Goal: Answer question/provide support: Share knowledge or assist other users

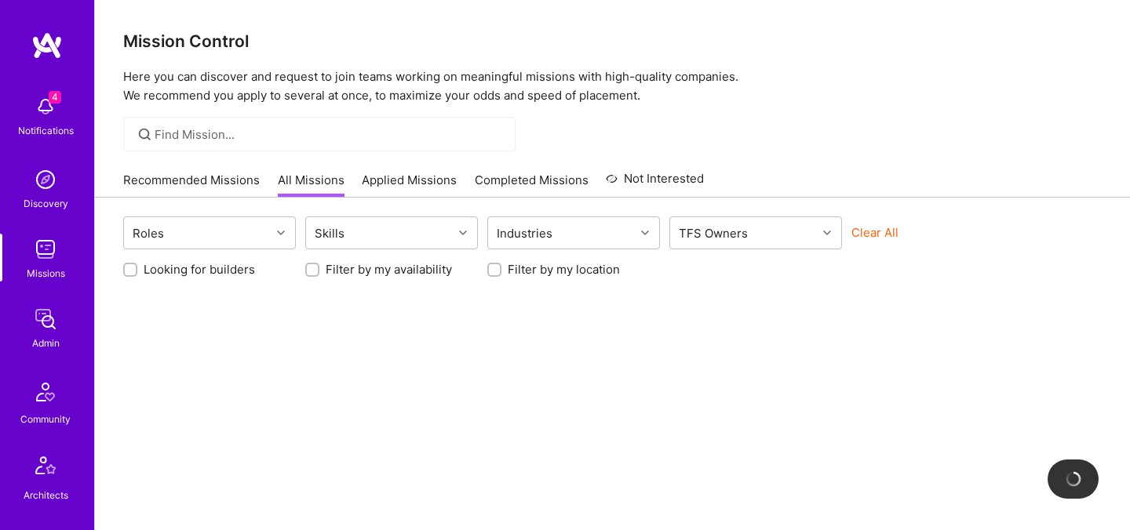
scroll to position [471, 0]
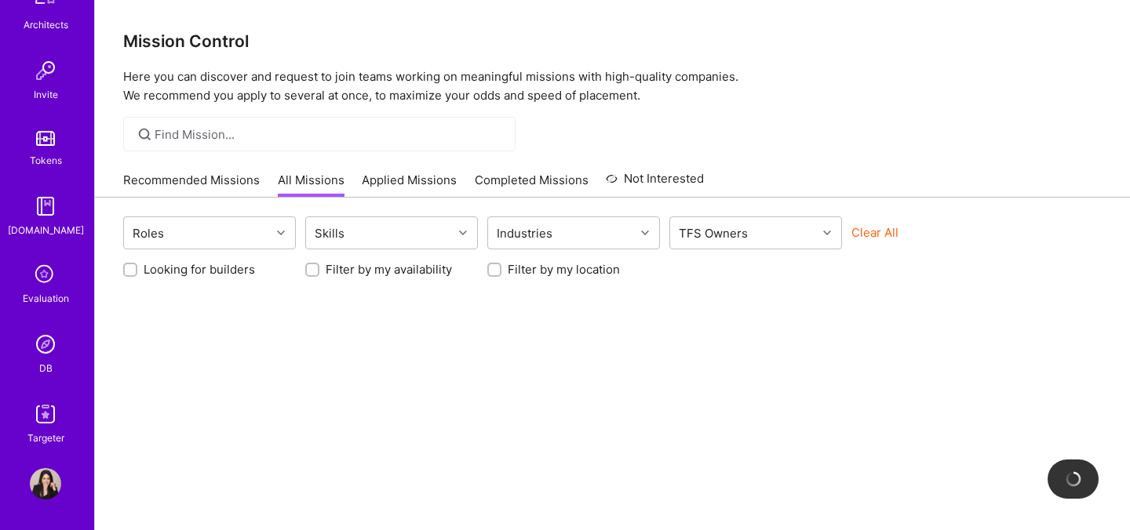
click at [43, 344] on img at bounding box center [45, 344] width 31 height 31
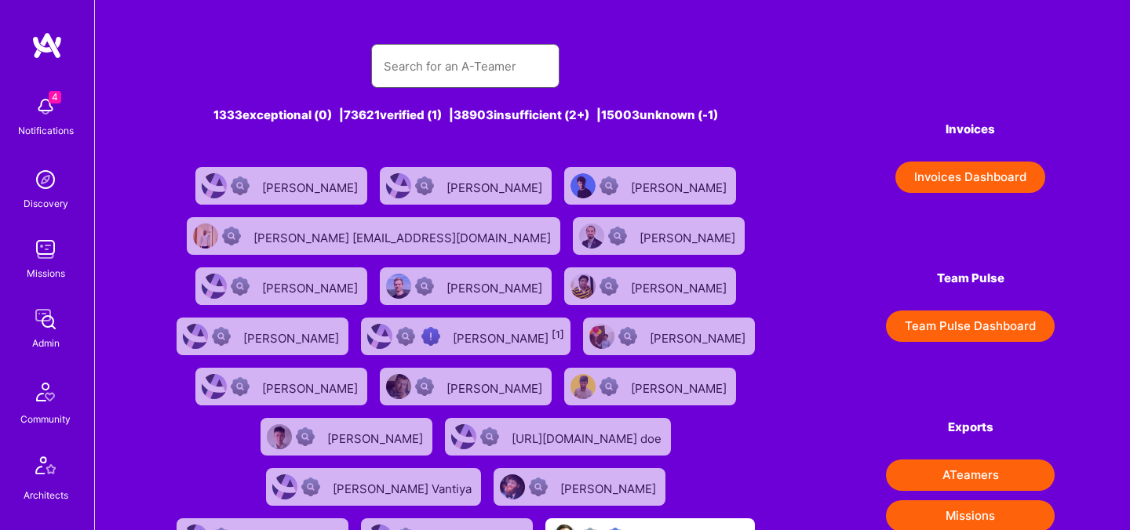
click at [435, 64] on input "text" at bounding box center [465, 66] width 163 height 40
paste input "[EMAIL_ADDRESS][DOMAIN_NAME]"
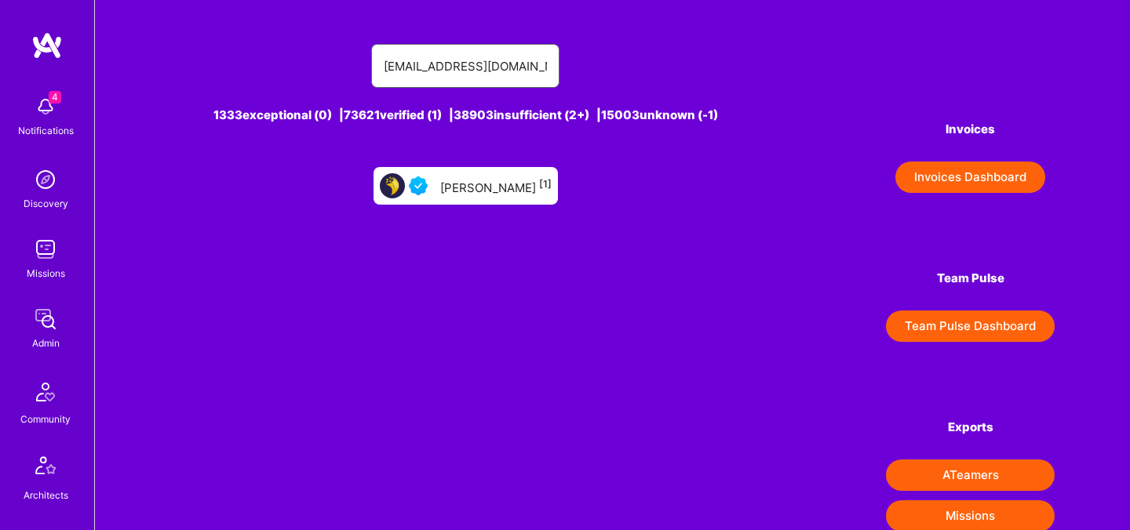
type input "[EMAIL_ADDRESS][DOMAIN_NAME]"
click at [451, 186] on div "[PERSON_NAME] [1]" at bounding box center [495, 186] width 111 height 20
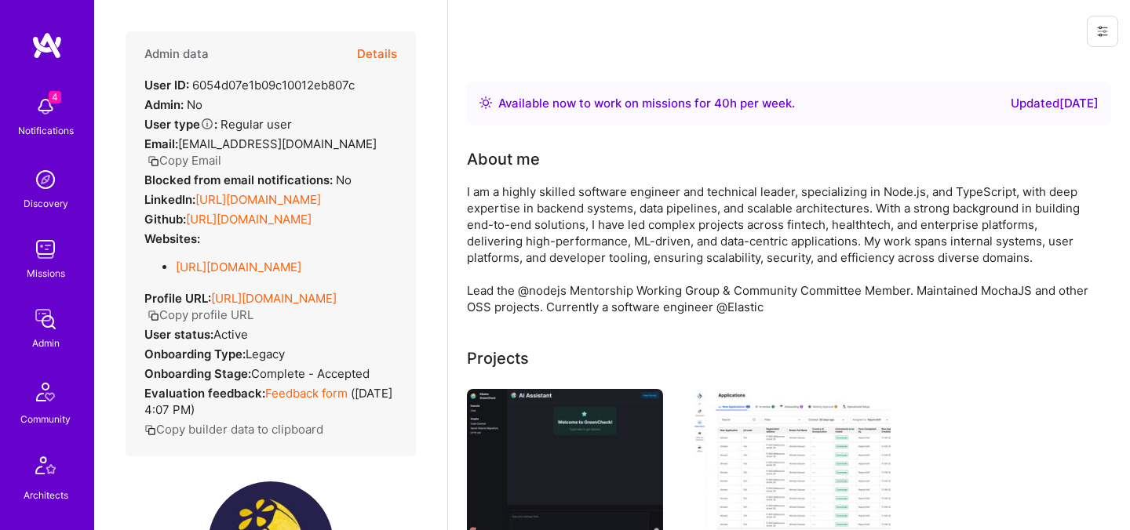
click at [370, 54] on button "Details" at bounding box center [377, 53] width 40 height 45
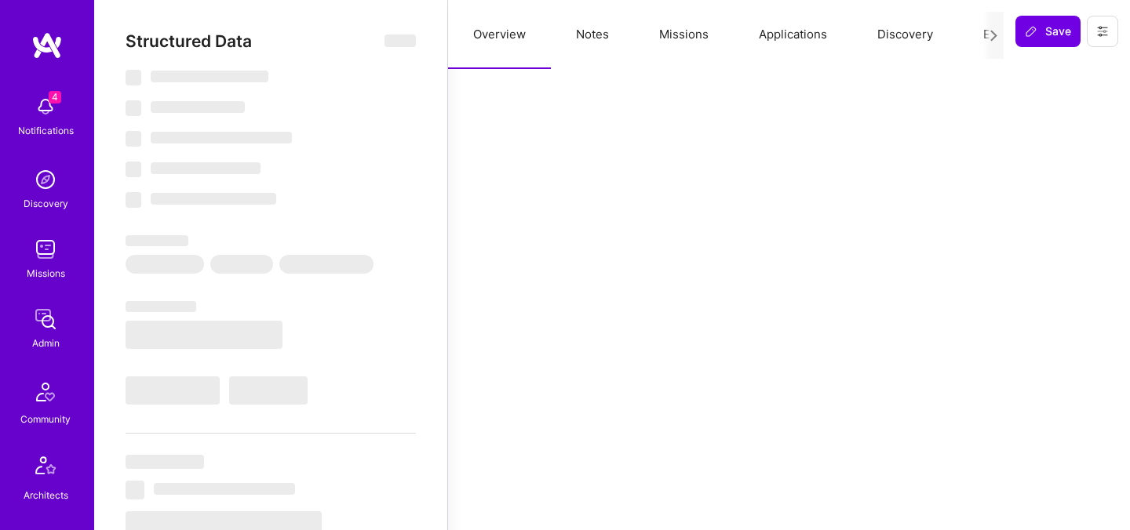
click at [976, 35] on button "Evaluation" at bounding box center [1011, 34] width 107 height 69
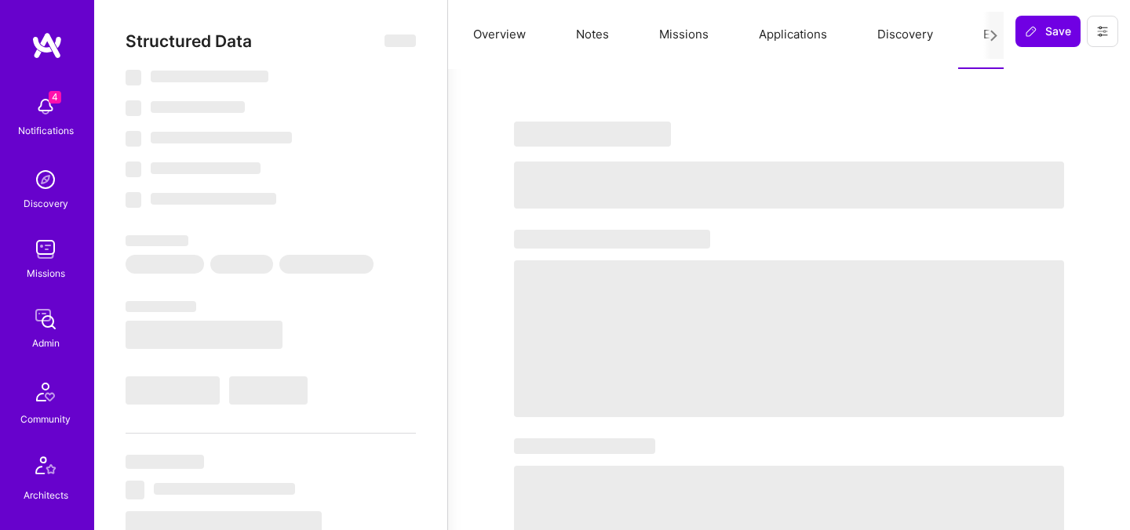
select select "Right Now"
select select "5"
select select "4"
select select "6"
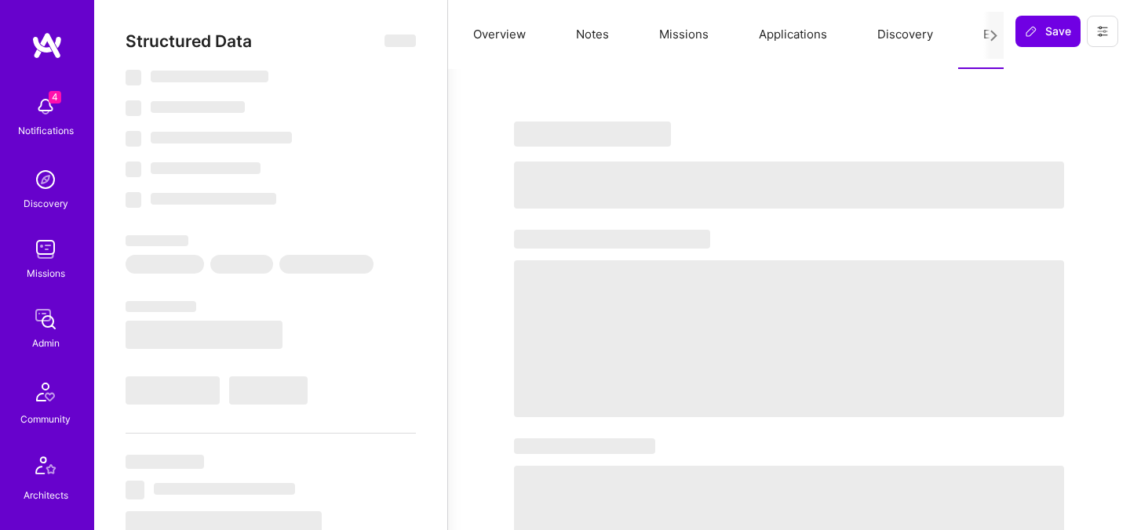
select select "AE"
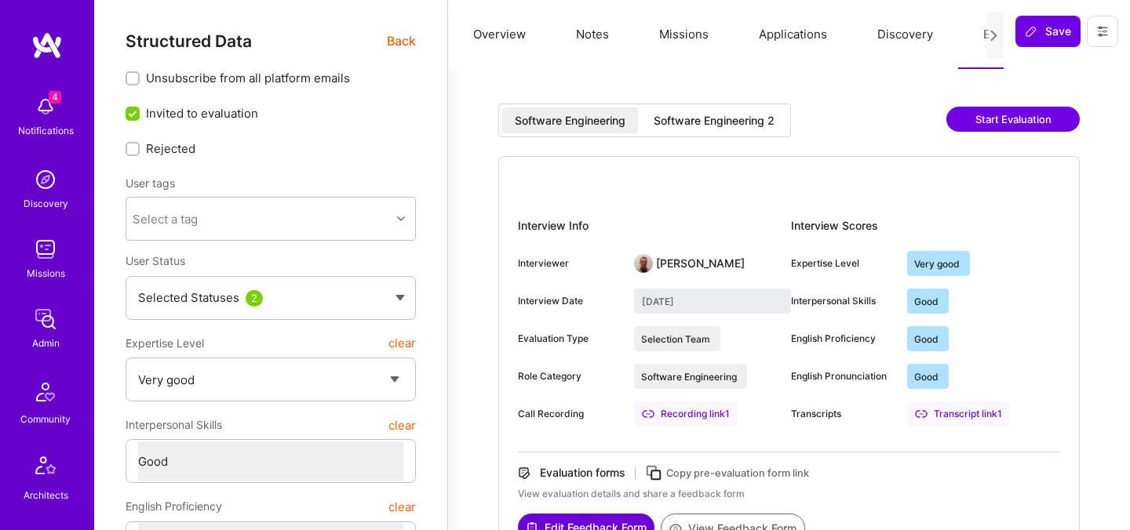
click at [735, 118] on div "Software Engineering 2" at bounding box center [713, 121] width 121 height 16
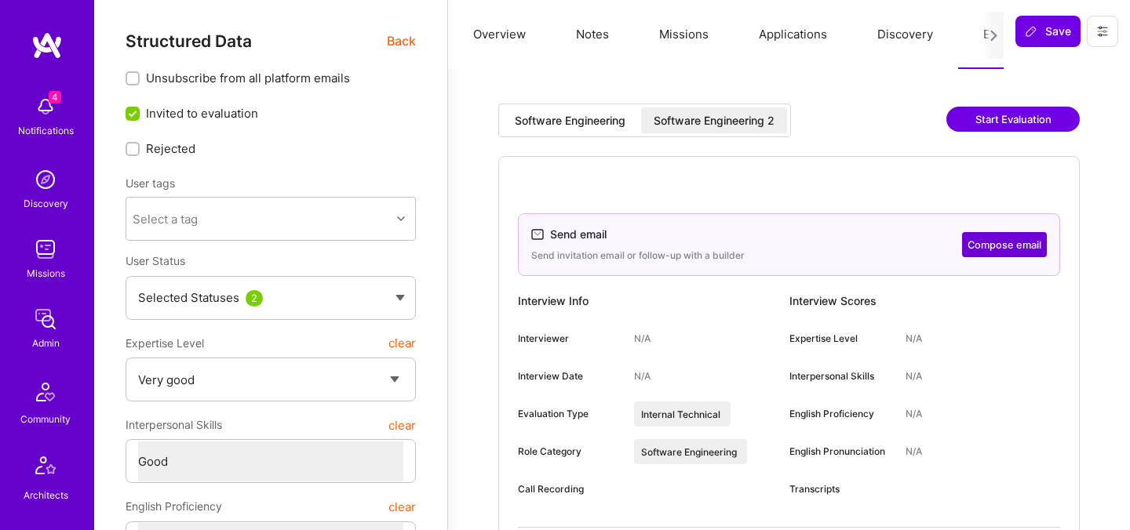
click at [722, 126] on div "Software Engineering 2" at bounding box center [713, 121] width 121 height 16
click at [705, 114] on div "Software Engineering 2" at bounding box center [713, 121] width 121 height 16
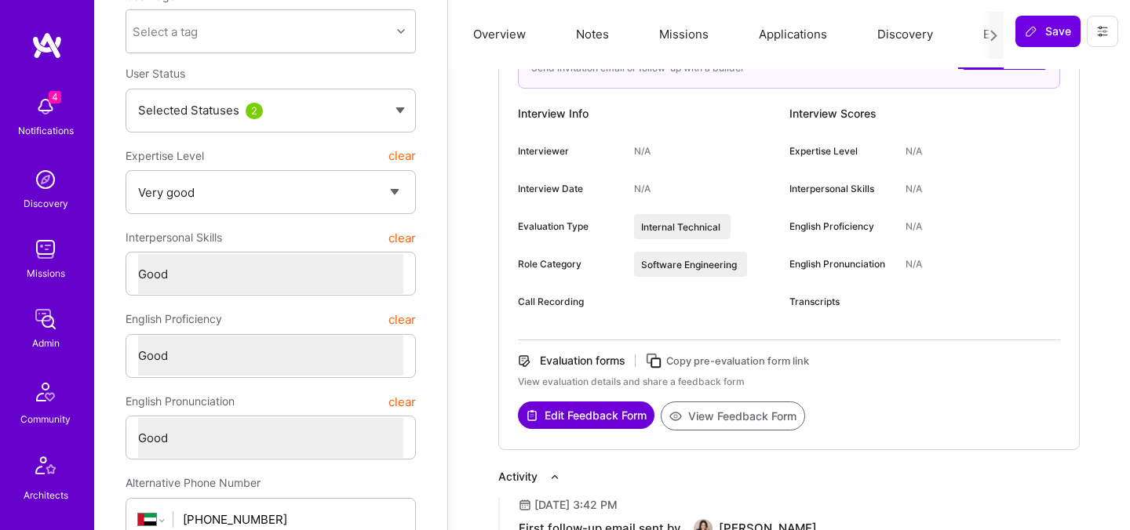
scroll to position [220, 0]
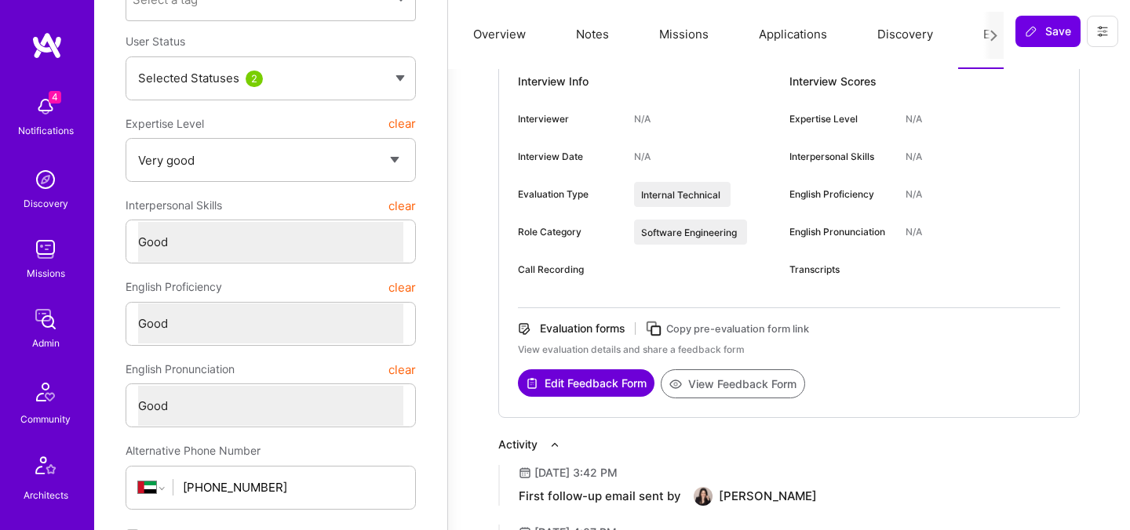
click at [657, 329] on icon at bounding box center [654, 329] width 18 height 18
click at [1098, 35] on icon at bounding box center [1101, 31] width 9 height 9
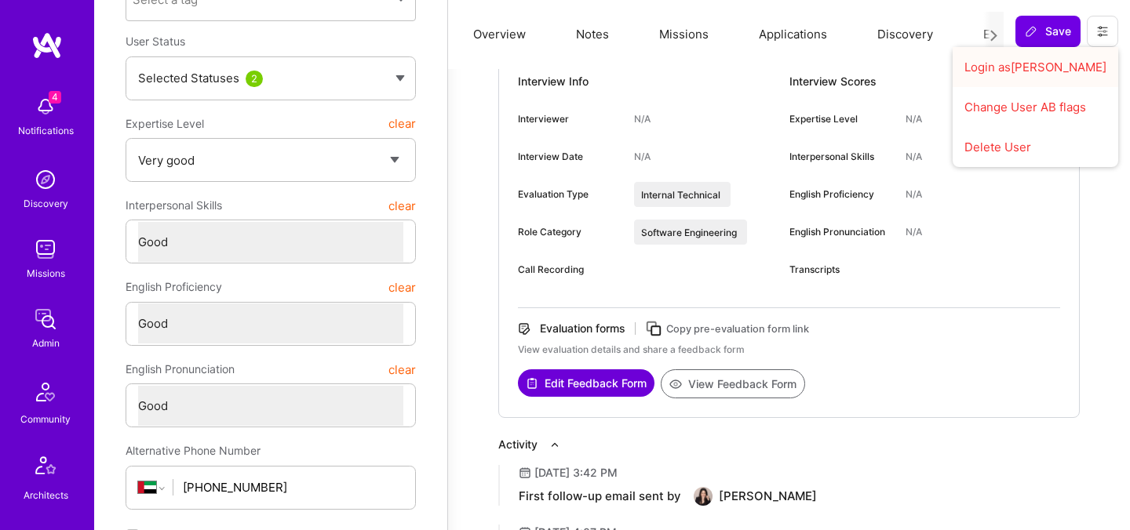
click at [1042, 74] on button "Login as [PERSON_NAME]" at bounding box center [1035, 67] width 166 height 40
